Goal: Contribute content: Contribute content

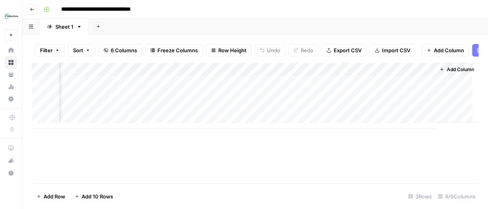
scroll to position [0, 149]
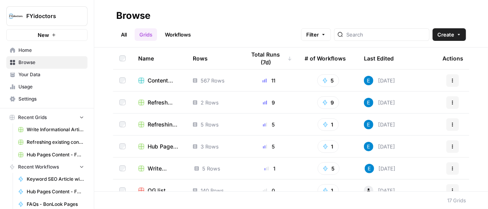
click at [140, 31] on link "Grids" at bounding box center [146, 34] width 22 height 13
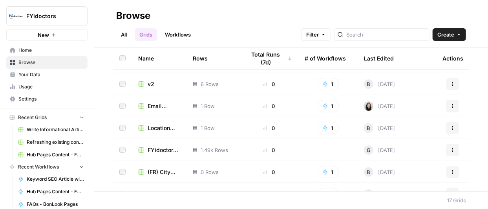
scroll to position [104, 0]
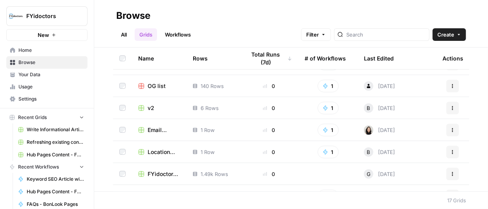
click at [177, 32] on link "Workflows" at bounding box center [177, 34] width 35 height 13
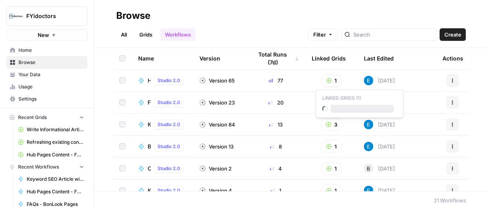
click at [326, 78] on rect "button" at bounding box center [328, 80] width 5 height 5
click at [417, 20] on h2 "Browse" at bounding box center [290, 15] width 349 height 13
click at [325, 126] on button "3" at bounding box center [331, 124] width 22 height 13
click at [376, 9] on h2 "Browse" at bounding box center [290, 15] width 349 height 13
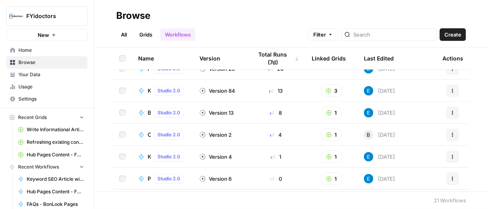
scroll to position [39, 0]
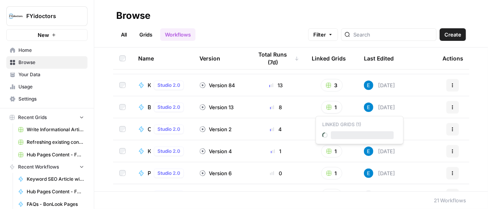
click at [326, 106] on icon "button" at bounding box center [328, 107] width 5 height 5
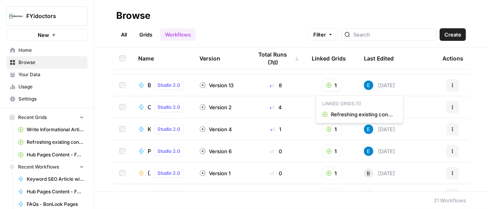
scroll to position [68, 0]
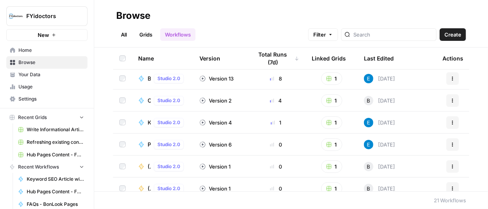
click at [387, 16] on h2 "Browse" at bounding box center [290, 15] width 349 height 13
click at [324, 96] on button "1" at bounding box center [331, 100] width 21 height 13
click at [420, 13] on h2 "Browse" at bounding box center [290, 15] width 349 height 13
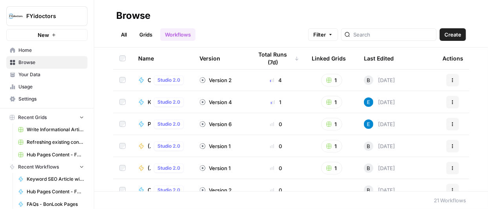
scroll to position [91, 0]
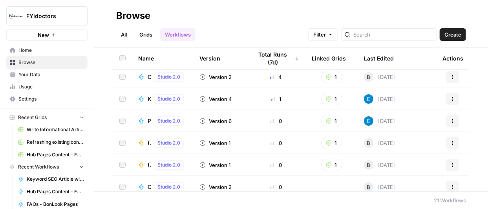
click at [325, 92] on td "1" at bounding box center [331, 99] width 52 height 22
click at [324, 95] on button "1" at bounding box center [331, 99] width 21 height 13
click at [437, 8] on header "Browse All Grids Workflows Filter Create" at bounding box center [290, 23] width 393 height 47
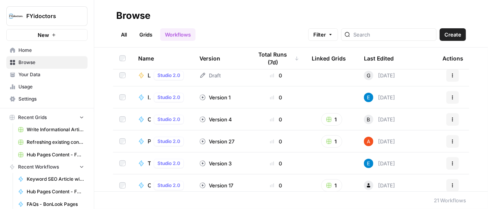
scroll to position [339, 0]
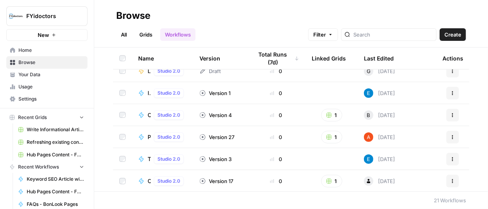
click at [333, 35] on icon "button" at bounding box center [330, 34] width 5 height 5
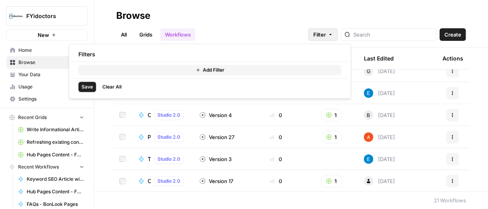
click at [420, 4] on header "Browse All Grids Workflows Filter Create" at bounding box center [290, 23] width 393 height 47
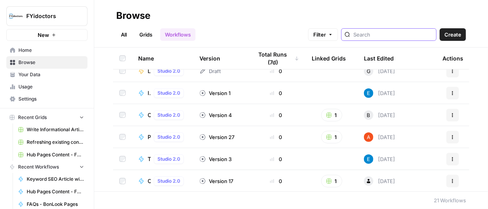
click at [416, 36] on input "search" at bounding box center [393, 35] width 80 height 8
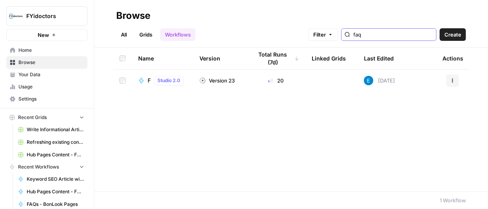
type input "faq"
click at [147, 36] on link "Grids" at bounding box center [146, 34] width 22 height 13
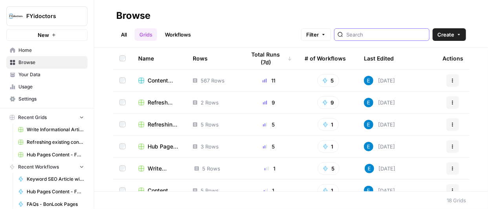
click at [390, 38] on input "search" at bounding box center [386, 35] width 80 height 8
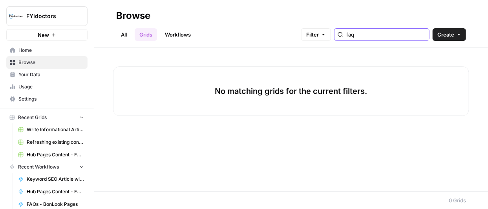
type input "faq"
click at [124, 32] on link "All" at bounding box center [123, 34] width 15 height 13
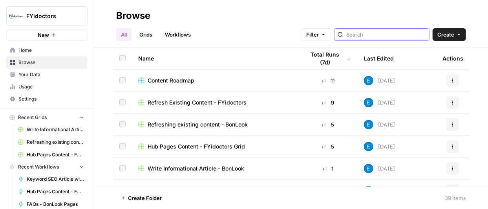
click at [375, 33] on input "search" at bounding box center [386, 35] width 80 height 8
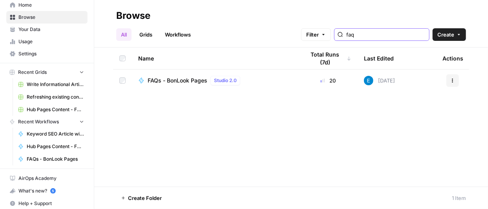
scroll to position [46, 0]
type input "faq"
click at [173, 77] on span "FAQs - BonLook Pages" at bounding box center [177, 80] width 60 height 8
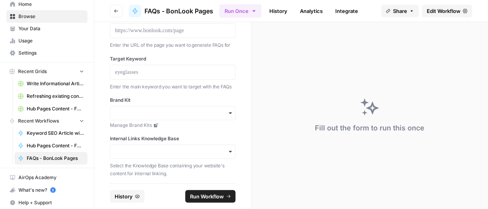
scroll to position [42, 0]
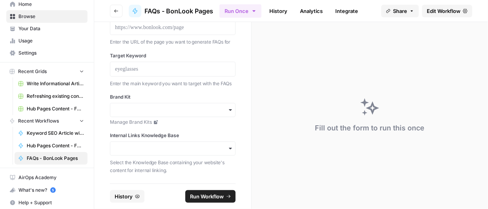
click at [437, 11] on span "Edit Workflow" at bounding box center [443, 11] width 34 height 8
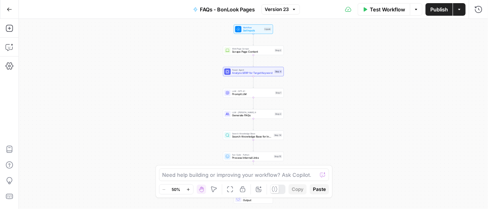
click at [459, 12] on button "Actions" at bounding box center [459, 9] width 13 height 13
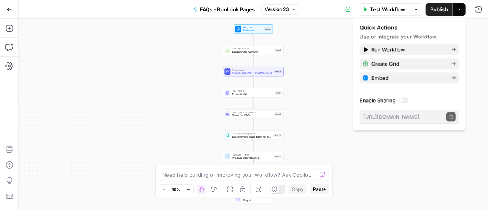
click at [186, 188] on icon "button" at bounding box center [188, 189] width 4 height 4
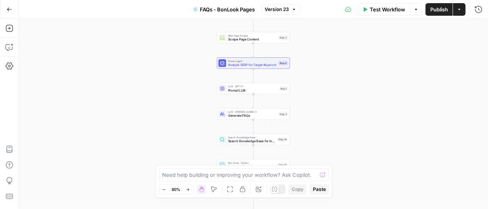
click at [186, 188] on icon "button" at bounding box center [188, 189] width 4 height 4
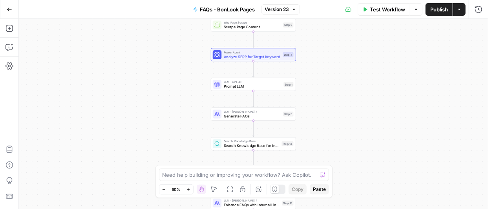
click at [186, 188] on icon "button" at bounding box center [188, 189] width 4 height 4
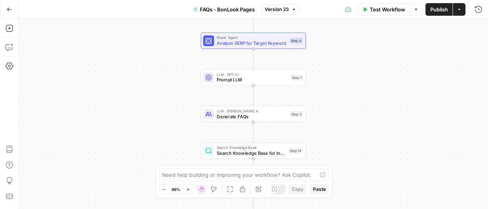
click at [186, 188] on icon "button" at bounding box center [188, 189] width 4 height 4
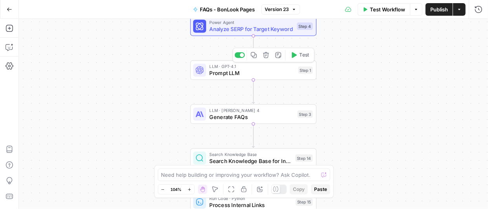
click at [251, 72] on span "Prompt LLM" at bounding box center [252, 73] width 86 height 8
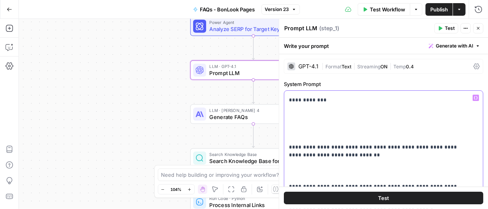
scroll to position [479, 0]
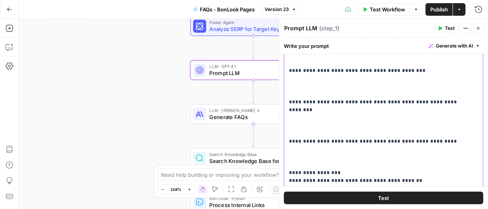
scroll to position [1693, 0]
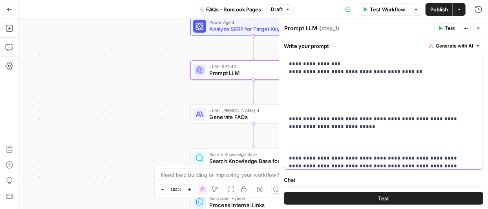
scroll to position [240, 0]
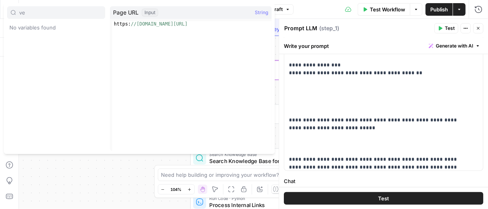
type input "v"
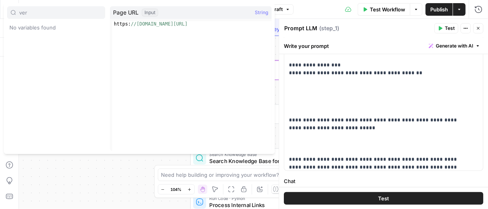
type input "very"
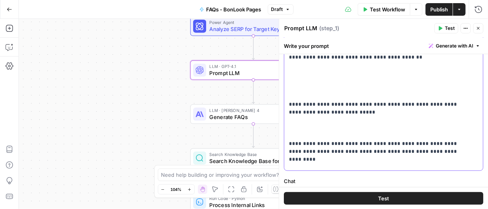
scroll to position [1778, 0]
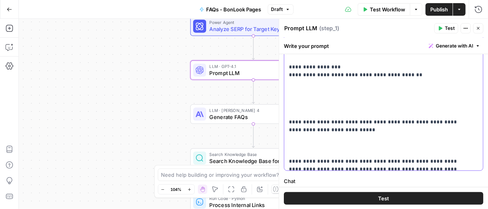
scroll to position [1749, 0]
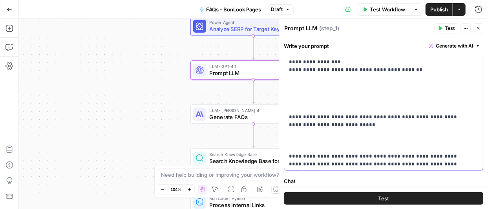
drag, startPoint x: 313, startPoint y: 157, endPoint x: 286, endPoint y: 62, distance: 99.1
click at [286, 62] on div "**********" at bounding box center [380, 10] width 193 height 319
copy p "**********"
click at [481, 94] on div "**********" at bounding box center [383, 181] width 209 height 735
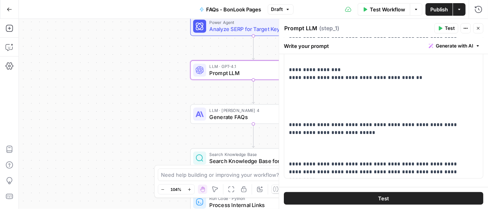
scroll to position [235, 0]
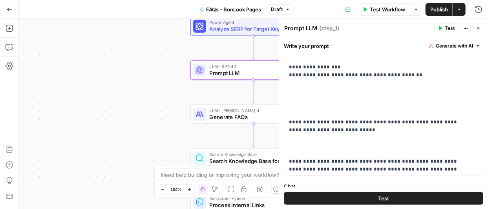
click at [436, 11] on span "Publish" at bounding box center [439, 9] width 18 height 8
click at [481, 80] on div "**********" at bounding box center [383, 187] width 209 height 735
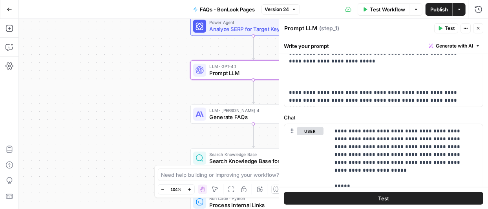
scroll to position [306, 0]
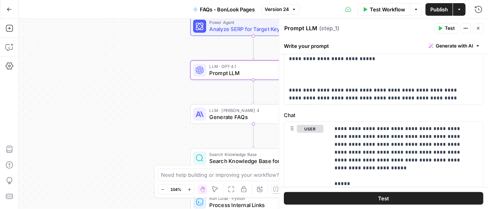
click at [126, 106] on div "Workflow Set Inputs Inputs Web Page Scrape Scrape Page Content Step 2 Power Age…" at bounding box center [253, 114] width 469 height 190
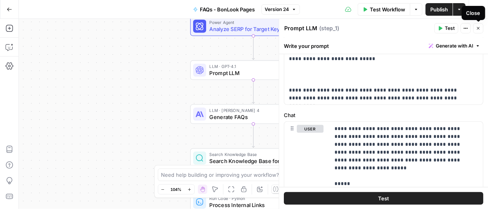
click at [479, 26] on icon "button" at bounding box center [477, 28] width 5 height 5
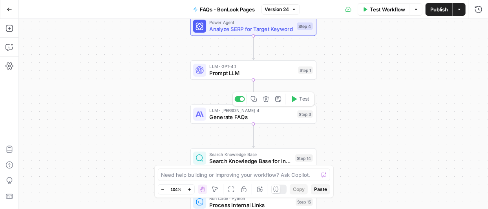
click at [245, 118] on span "Generate FAQs" at bounding box center [251, 117] width 85 height 8
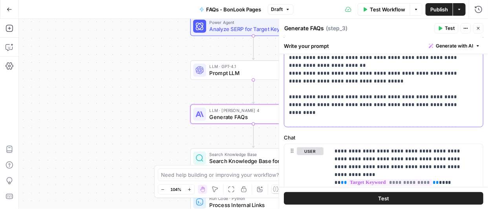
scroll to position [244, 0]
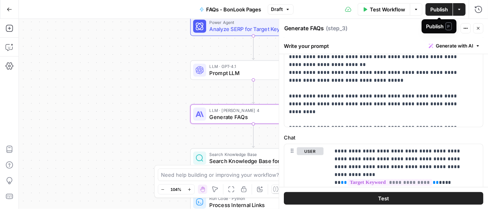
click at [434, 9] on span "Publish" at bounding box center [439, 9] width 18 height 8
click at [475, 29] on icon "button" at bounding box center [477, 28] width 5 height 5
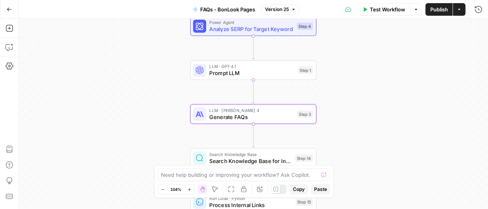
click at [345, 140] on div "Workflow Set Inputs Inputs Web Page Scrape Scrape Page Content Step 2 Power Age…" at bounding box center [253, 114] width 469 height 190
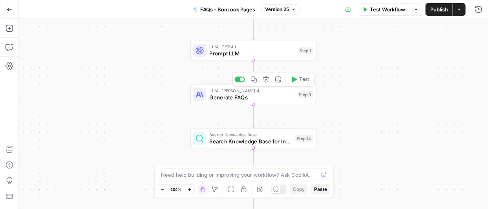
click at [242, 97] on span "Generate FAQs" at bounding box center [251, 97] width 85 height 8
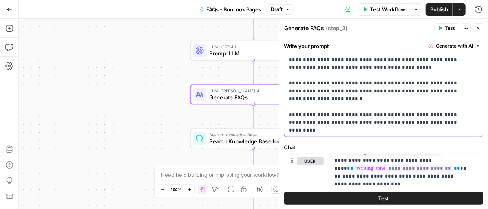
scroll to position [354, 0]
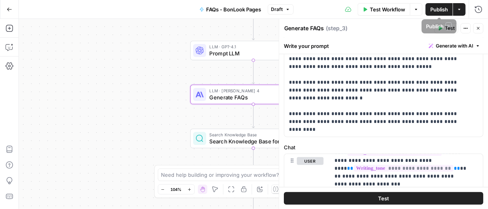
click at [435, 9] on span "Publish" at bounding box center [439, 9] width 18 height 8
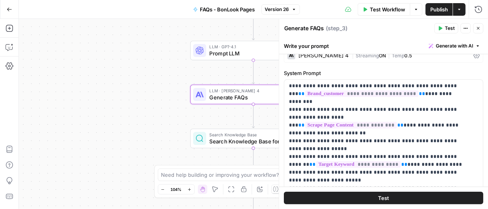
scroll to position [0, 0]
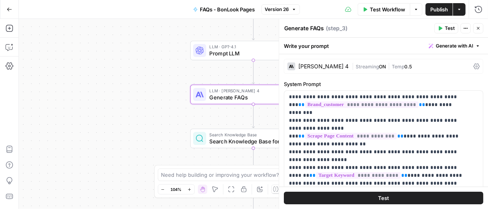
click at [479, 27] on icon "button" at bounding box center [477, 28] width 5 height 5
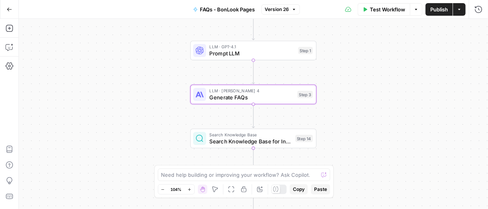
click at [432, 136] on div "Workflow Set Inputs Inputs Web Page Scrape Scrape Page Content Step 2 Power Age…" at bounding box center [253, 114] width 469 height 190
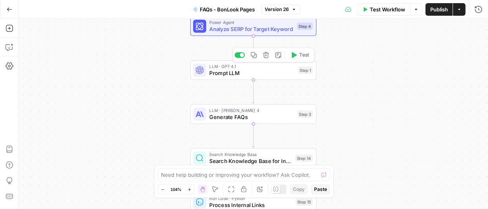
click at [240, 74] on span "Prompt LLM" at bounding box center [252, 73] width 86 height 8
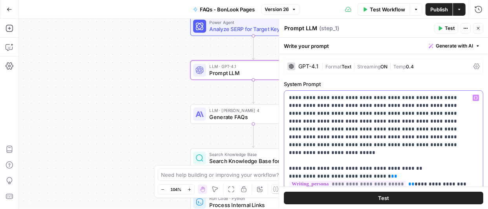
click at [463, 44] on span "Generate with AI" at bounding box center [453, 45] width 37 height 7
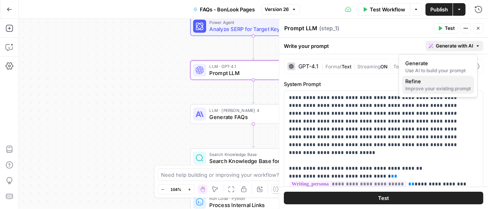
click at [427, 84] on span "Refine" at bounding box center [436, 81] width 62 height 8
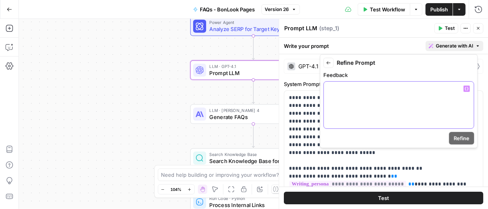
click at [419, 91] on p at bounding box center [398, 89] width 140 height 8
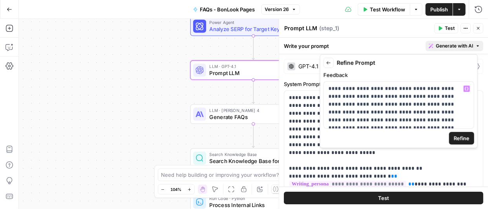
click at [462, 139] on span "Refine" at bounding box center [461, 138] width 16 height 8
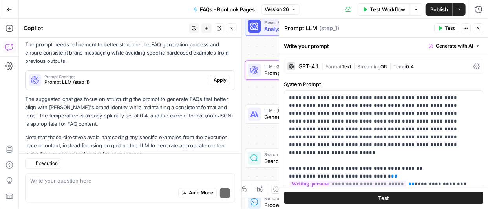
scroll to position [2246, 0]
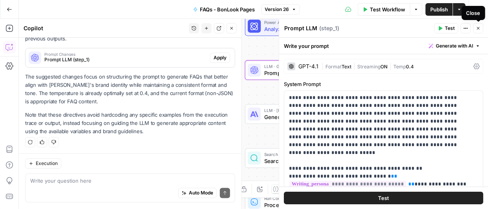
click at [479, 27] on icon "button" at bounding box center [477, 28] width 5 height 5
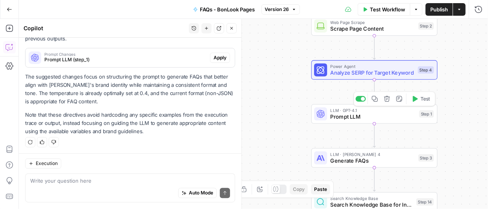
click at [352, 116] on span "Prompt LLM" at bounding box center [373, 117] width 86 height 8
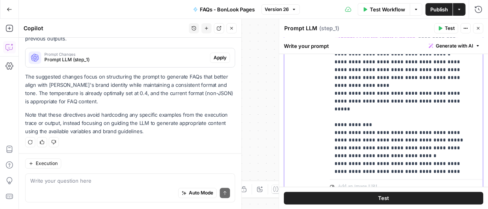
scroll to position [542, 0]
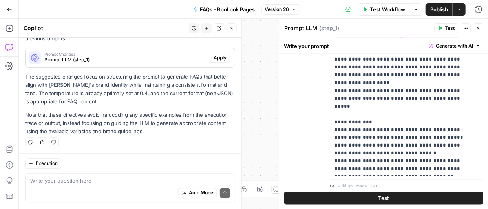
click at [213, 55] on span "Apply" at bounding box center [219, 57] width 13 height 7
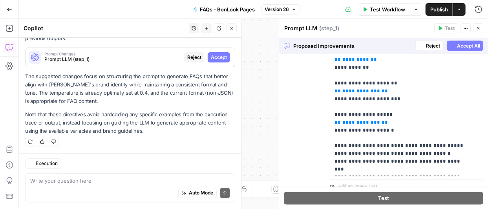
scroll to position [2246, 0]
click at [457, 44] on span "Accept All" at bounding box center [468, 45] width 23 height 7
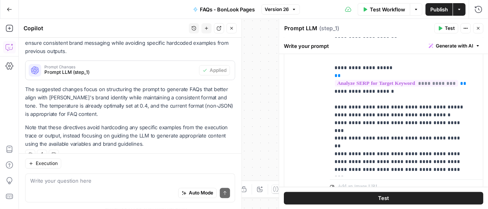
scroll to position [0, 0]
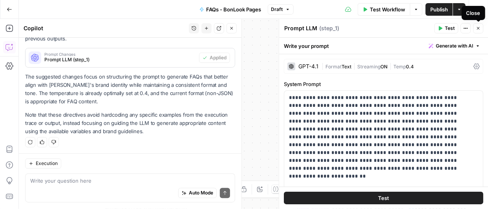
click at [477, 26] on icon "button" at bounding box center [477, 28] width 5 height 5
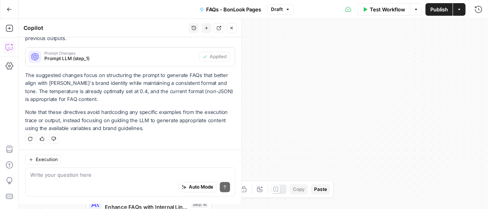
scroll to position [2258, 0]
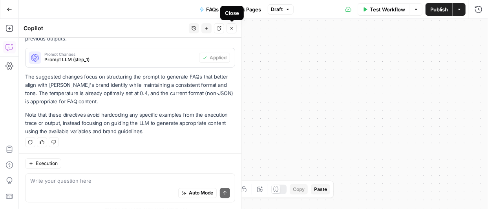
click at [232, 29] on icon "button" at bounding box center [231, 28] width 5 height 5
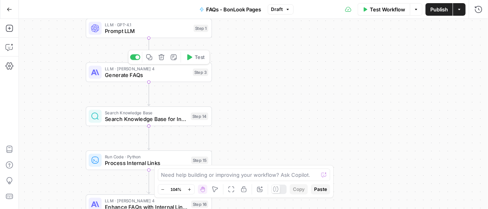
click at [140, 73] on span "Generate FAQs" at bounding box center [147, 75] width 85 height 8
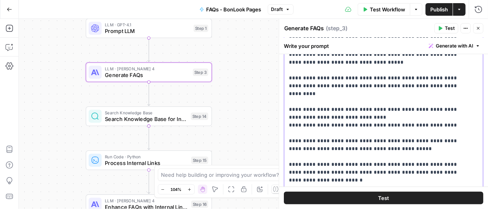
scroll to position [123, 0]
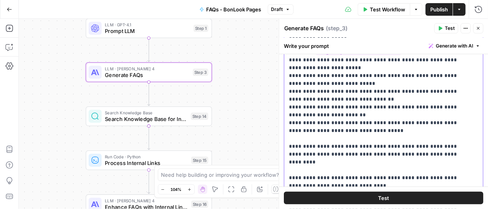
drag, startPoint x: 286, startPoint y: 96, endPoint x: 433, endPoint y: 125, distance: 150.3
click at [433, 125] on div "**********" at bounding box center [380, 126] width 193 height 319
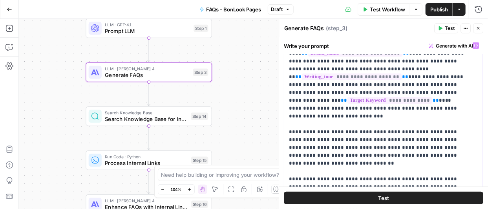
scroll to position [0, 0]
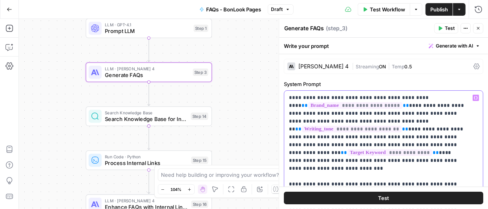
drag, startPoint x: 313, startPoint y: 131, endPoint x: 284, endPoint y: 92, distance: 48.8
copy p "**********"
click at [453, 44] on span "Generate with AI" at bounding box center [453, 45] width 37 height 7
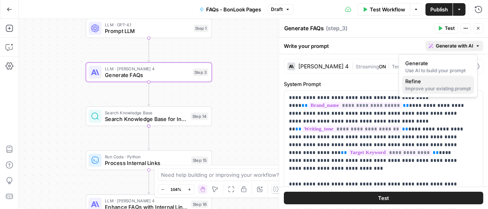
click at [429, 85] on div "Improve your existing prompt" at bounding box center [438, 88] width 66 height 7
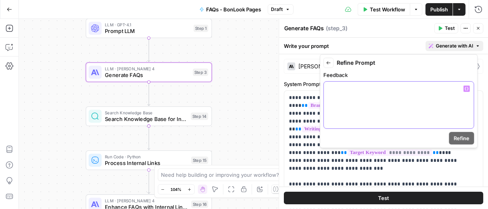
click at [418, 88] on p at bounding box center [398, 89] width 140 height 8
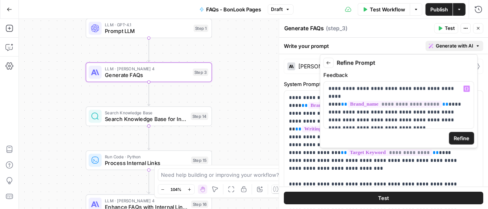
click at [455, 135] on span "Refine" at bounding box center [461, 138] width 16 height 8
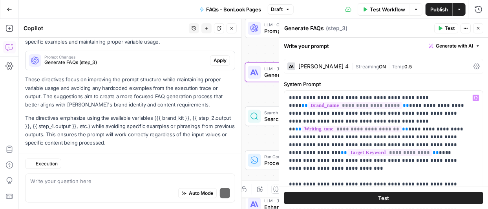
scroll to position [3133, 0]
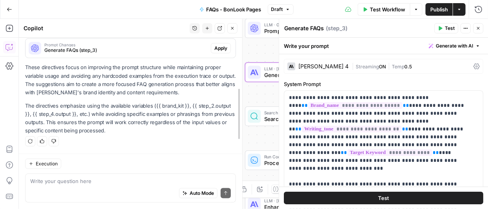
drag, startPoint x: 238, startPoint y: 104, endPoint x: 239, endPoint y: 98, distance: 5.2
drag, startPoint x: 239, startPoint y: 109, endPoint x: 240, endPoint y: 99, distance: 10.6
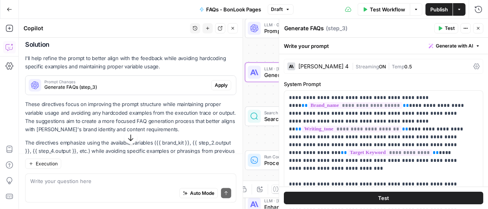
scroll to position [3062, 0]
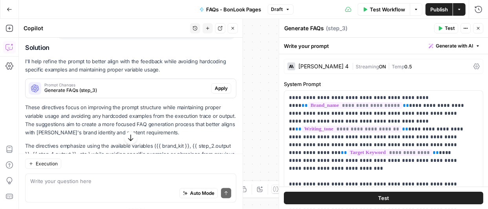
click at [217, 92] on span "Apply" at bounding box center [221, 88] width 13 height 7
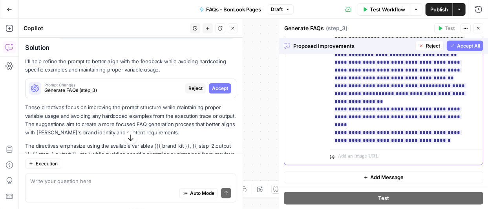
scroll to position [463, 0]
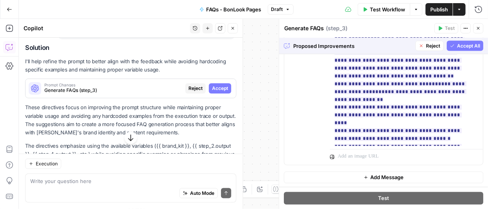
click at [461, 46] on span "Accept All" at bounding box center [468, 45] width 23 height 7
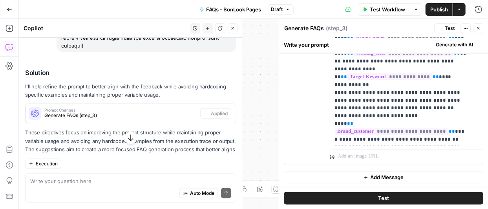
scroll to position [0, 0]
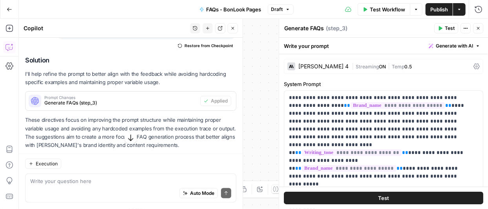
click at [441, 9] on span "Publish" at bounding box center [439, 9] width 18 height 8
